Goal: Task Accomplishment & Management: Manage account settings

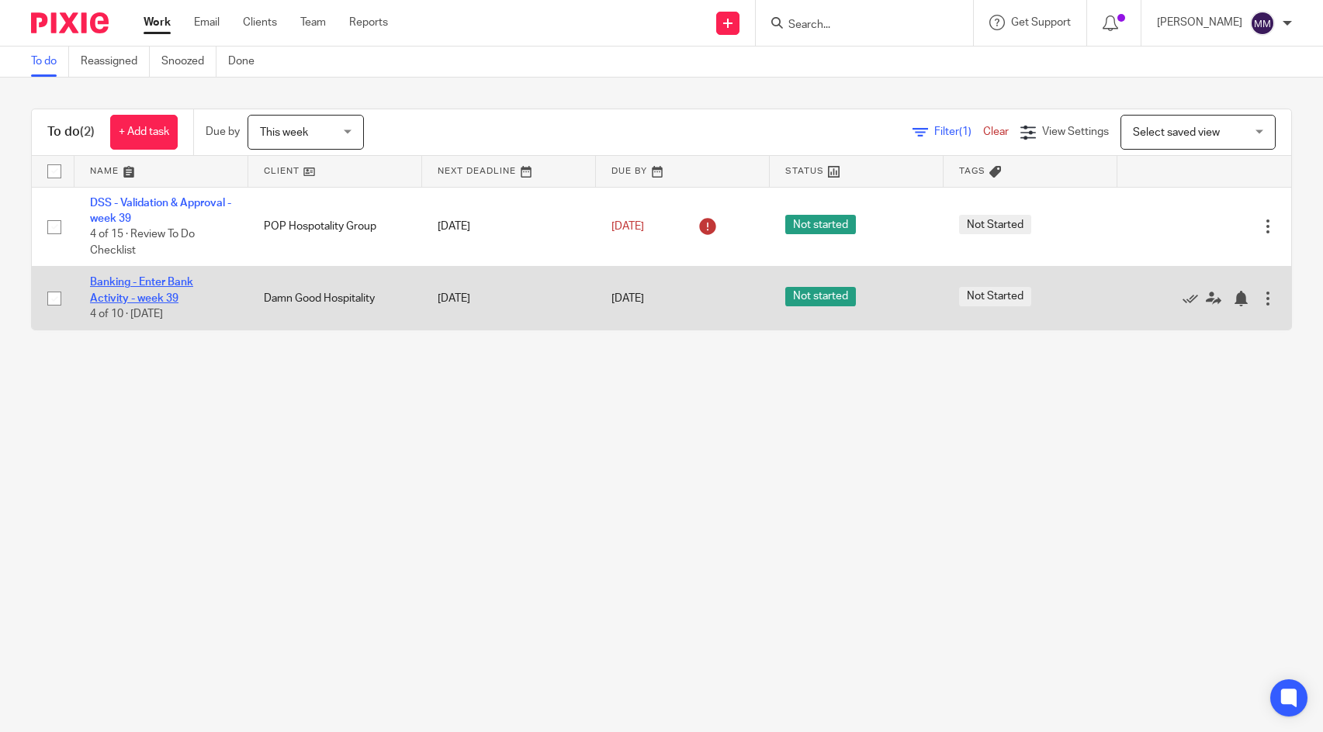
click at [150, 286] on link "Banking - Enter Bank Activity - week 39" at bounding box center [141, 290] width 103 height 26
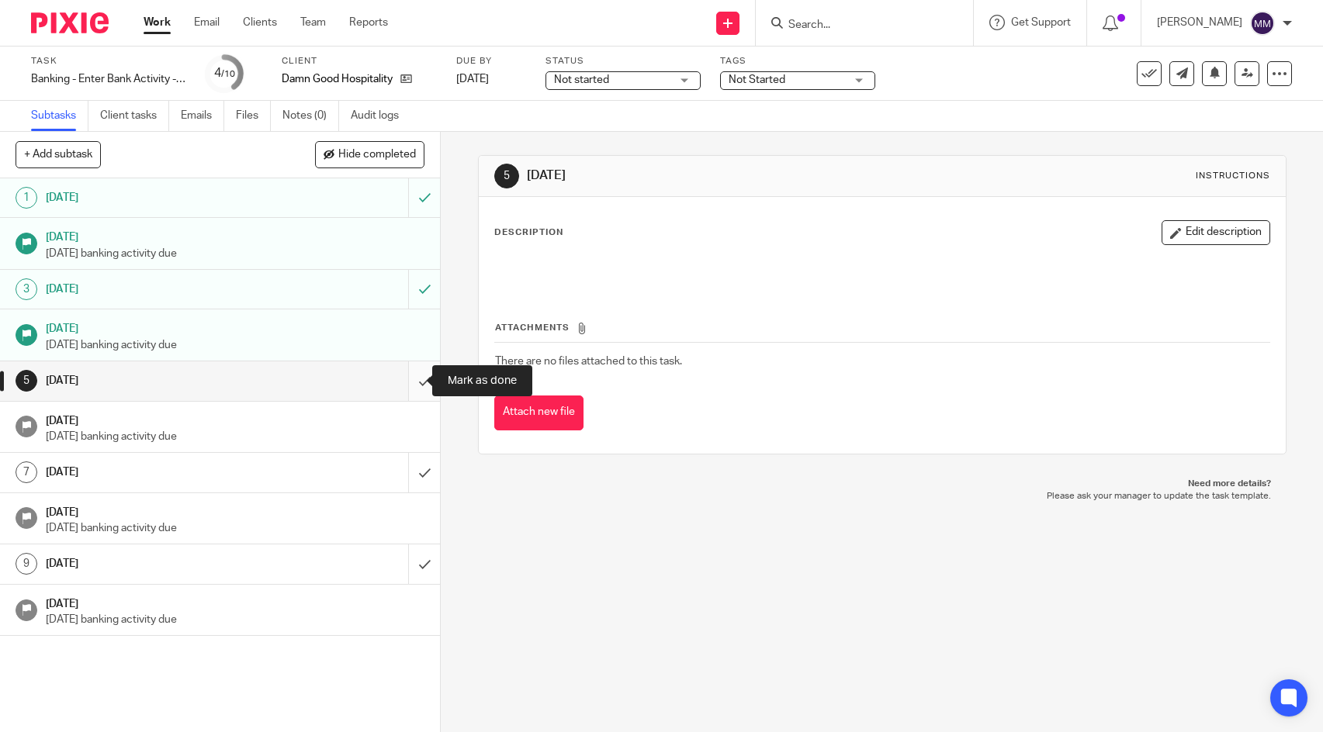
click at [407, 376] on input "submit" at bounding box center [220, 381] width 440 height 39
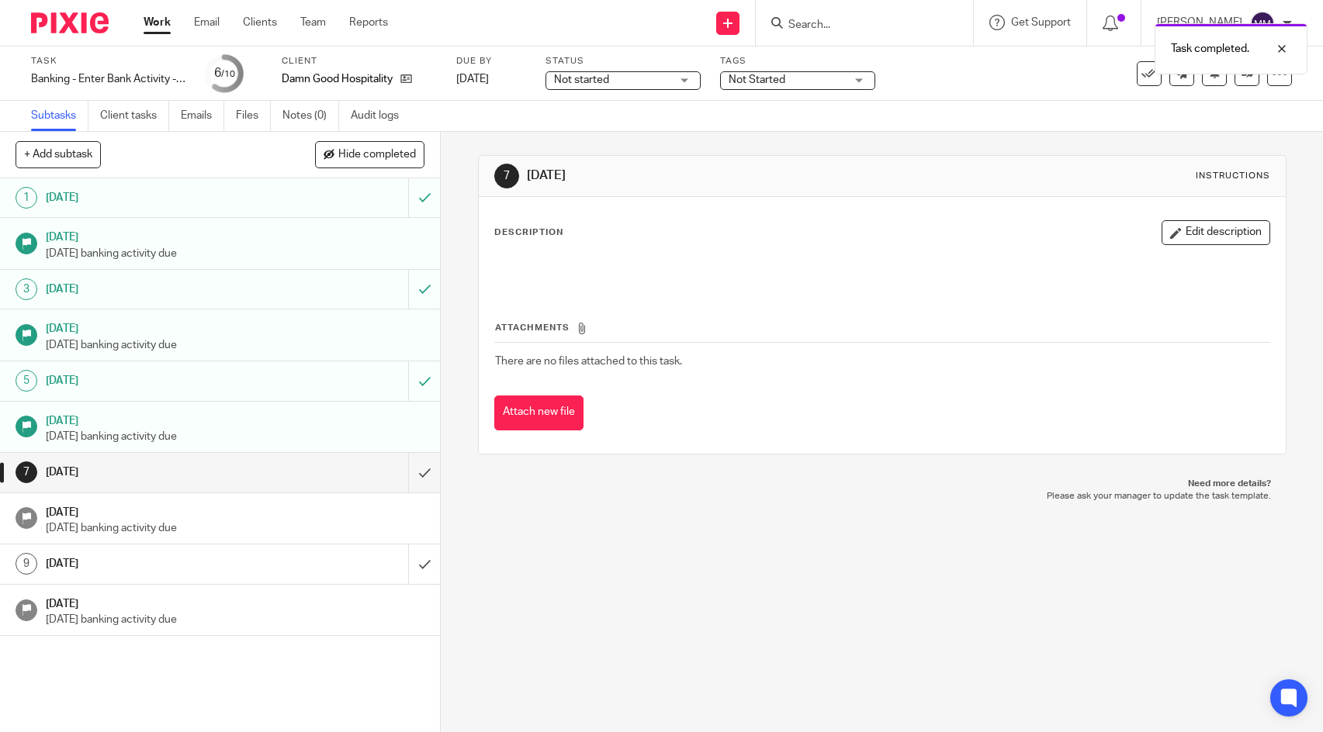
click at [161, 25] on link "Work" at bounding box center [157, 23] width 27 height 16
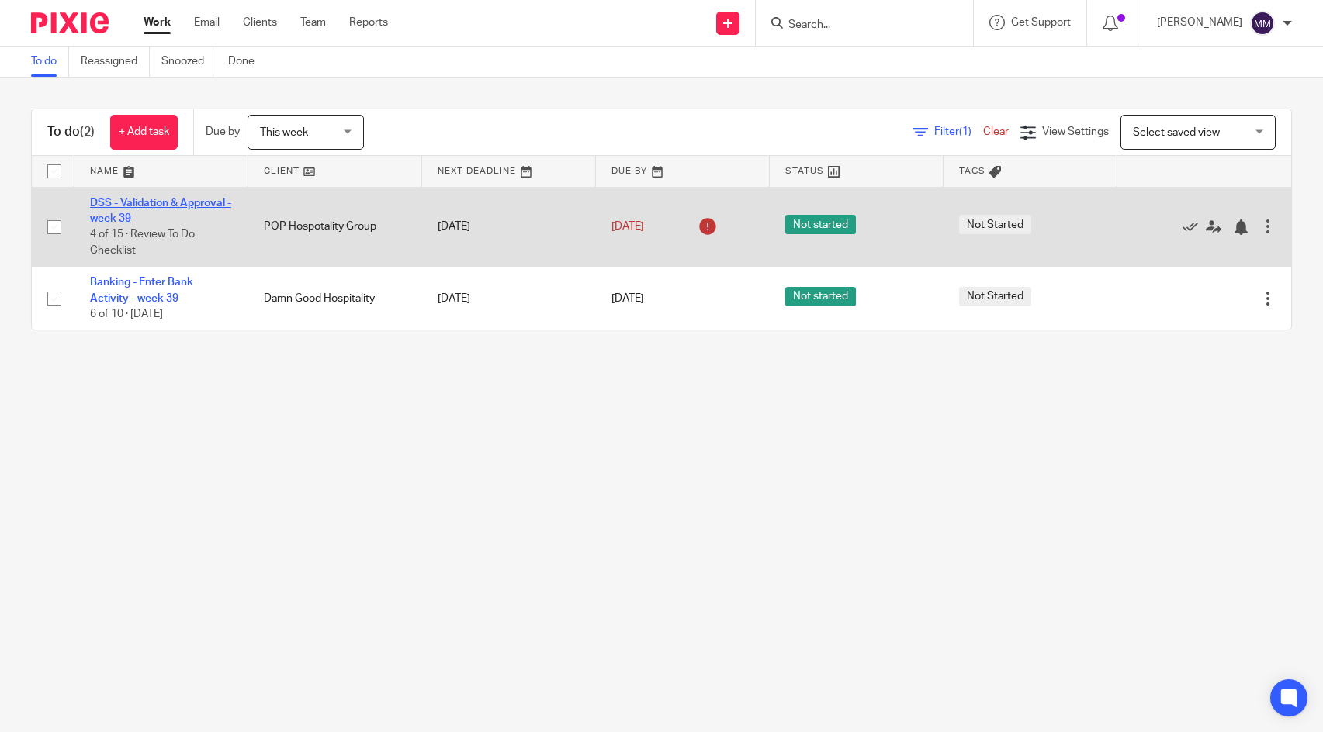
click at [172, 199] on link "DSS - Validation & Approval - week 39" at bounding box center [160, 211] width 141 height 26
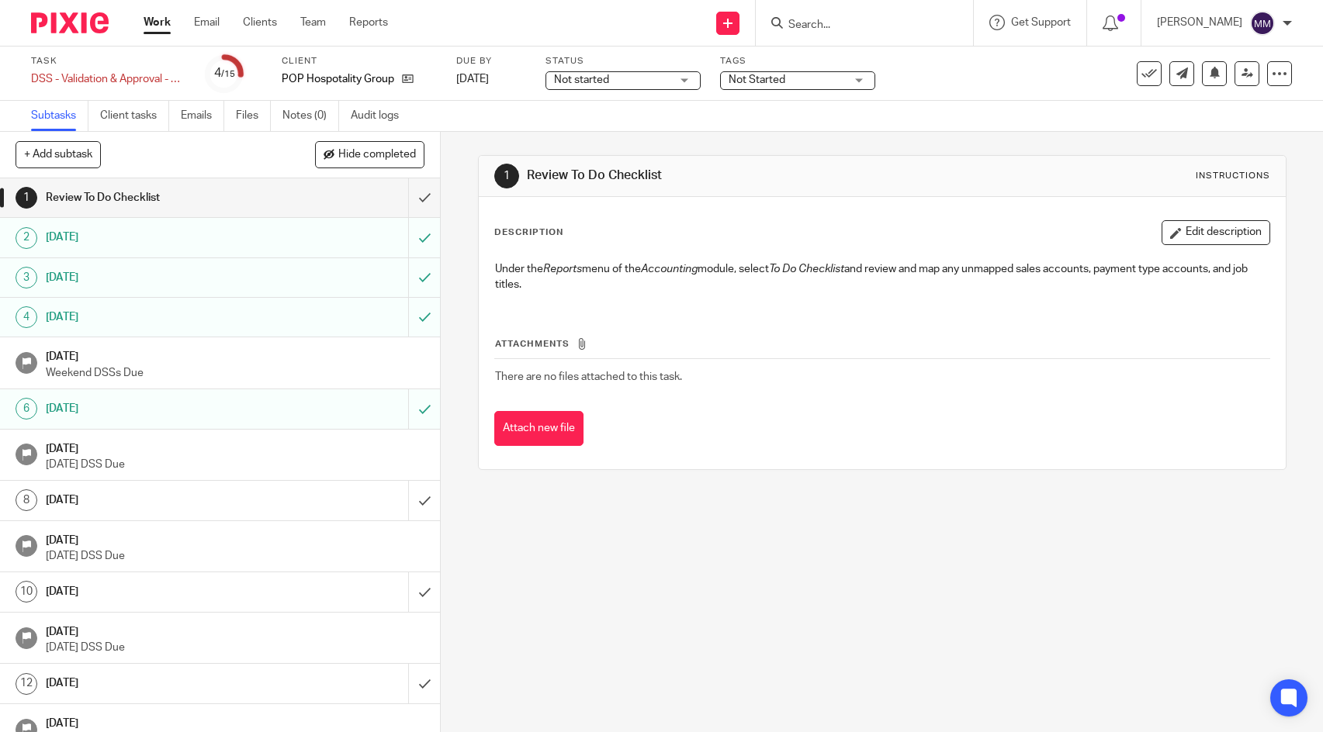
click at [26, 361] on icon at bounding box center [27, 364] width 12 height 12
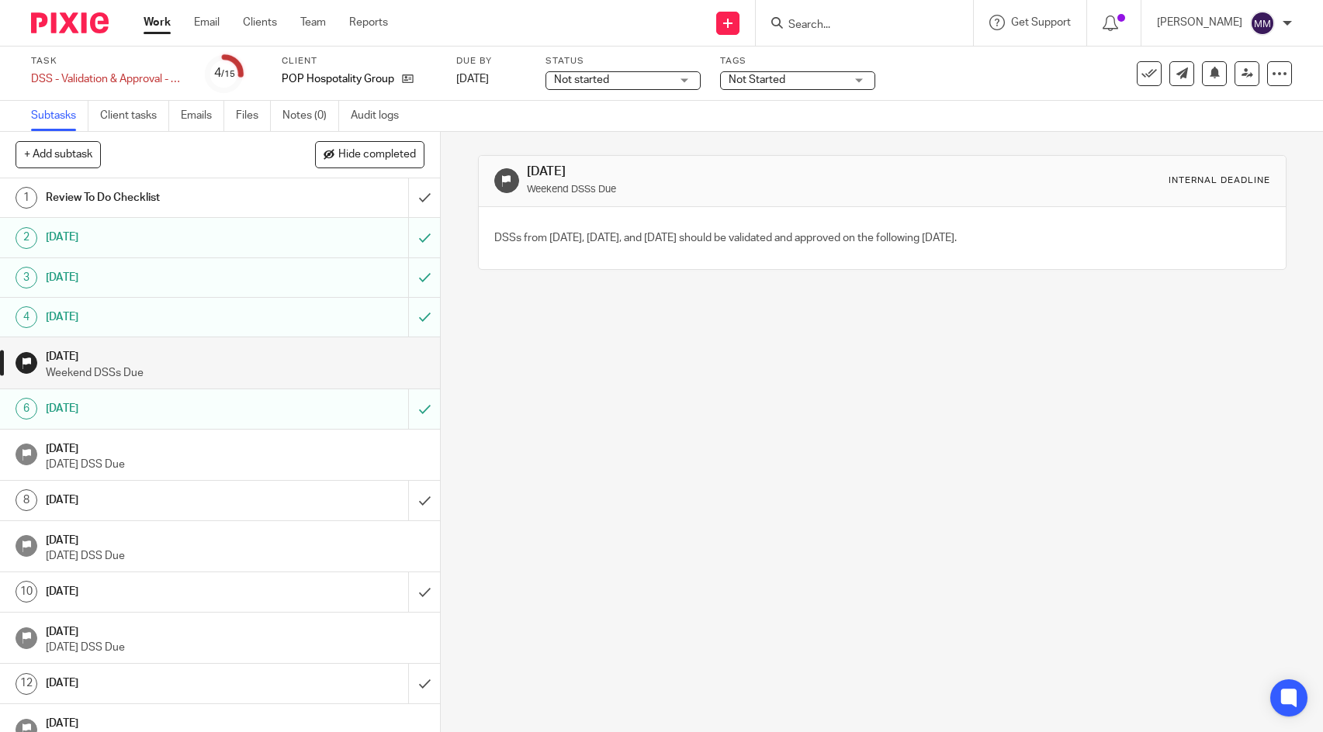
click at [149, 366] on p "Weekend DSSs Due" at bounding box center [235, 373] width 379 height 16
click at [274, 446] on h1 "Sep 23, 2025" at bounding box center [235, 447] width 379 height 19
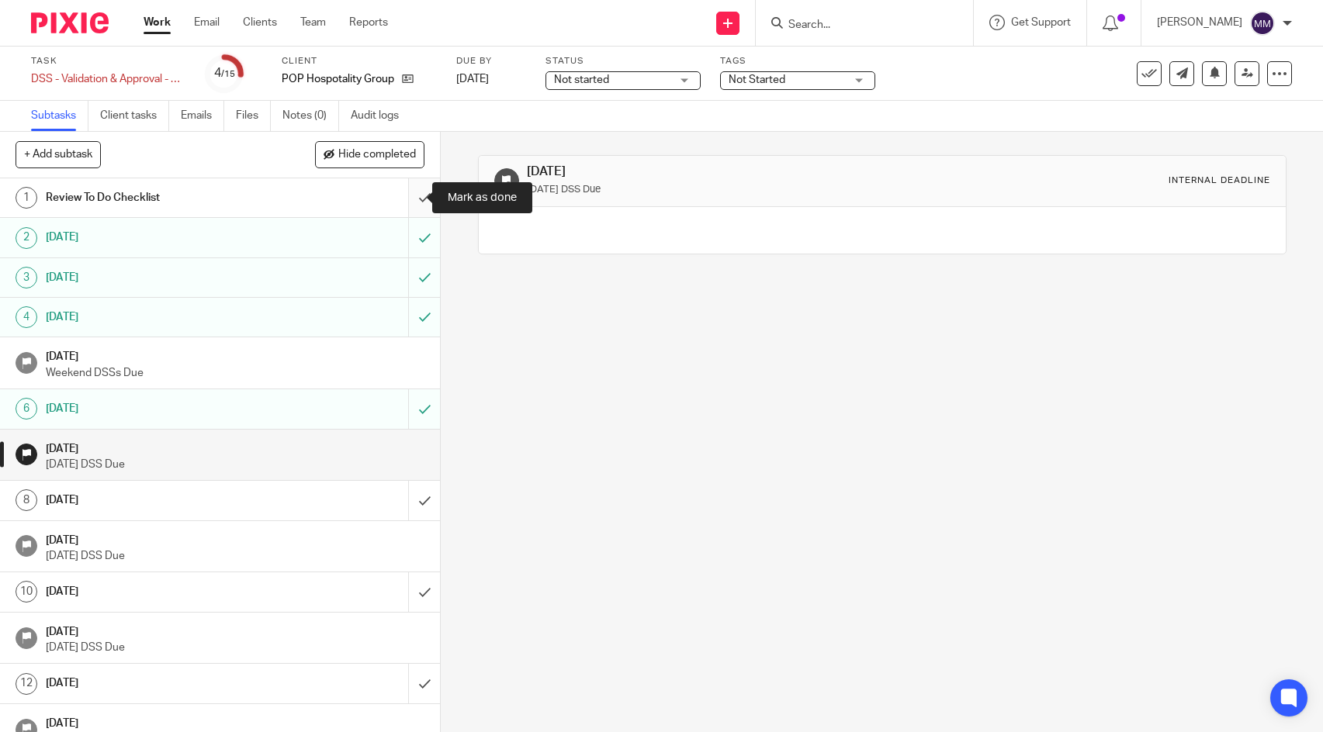
click at [407, 201] on input "submit" at bounding box center [220, 197] width 440 height 39
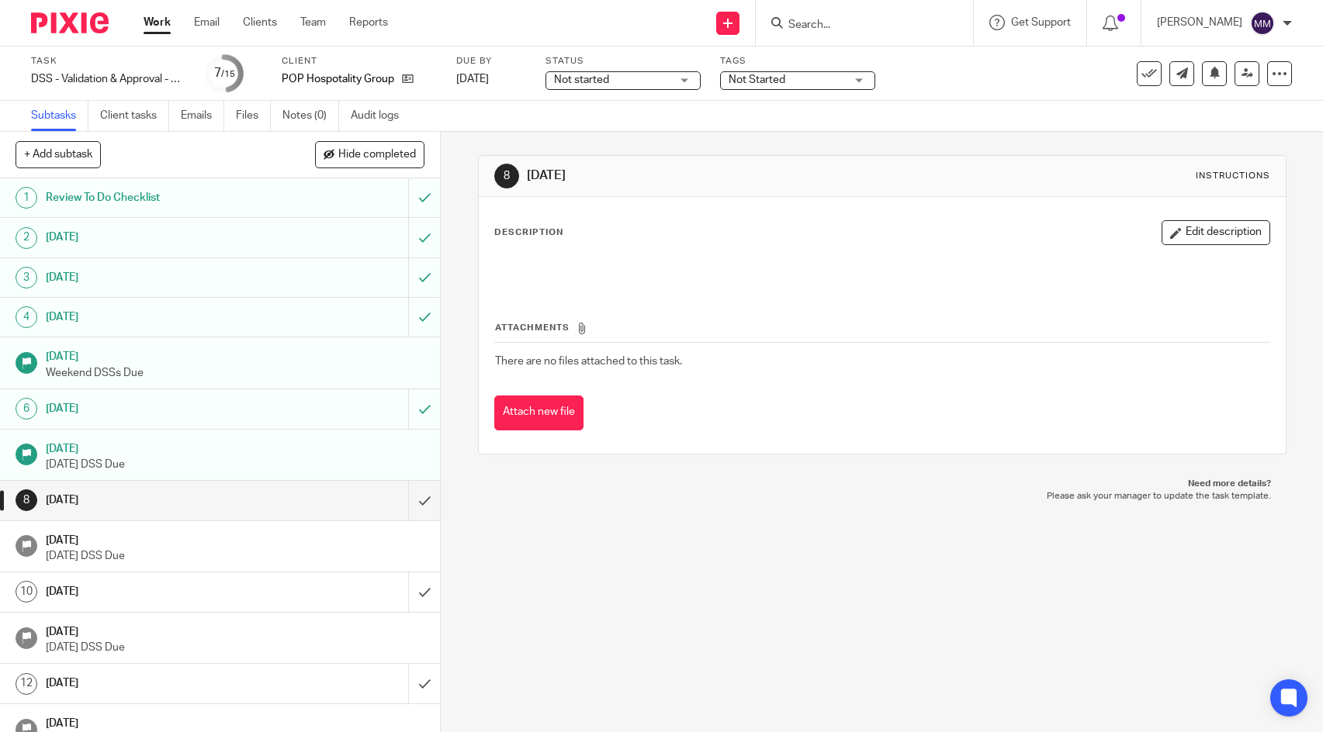
click at [157, 17] on link "Work" at bounding box center [157, 23] width 27 height 16
